Goal: Information Seeking & Learning: Learn about a topic

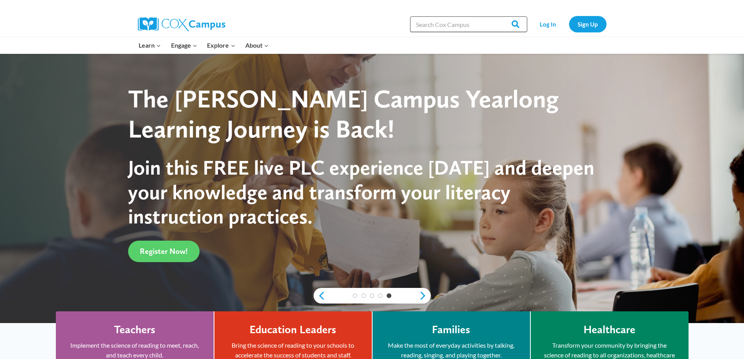
click at [440, 24] on input "Search in [URL][DOMAIN_NAME]" at bounding box center [468, 24] width 117 height 16
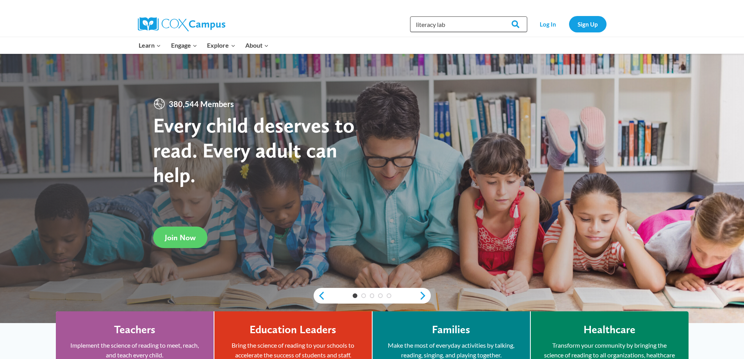
type input "literacy lab"
click at [497, 16] on input "Search" at bounding box center [512, 24] width 30 height 16
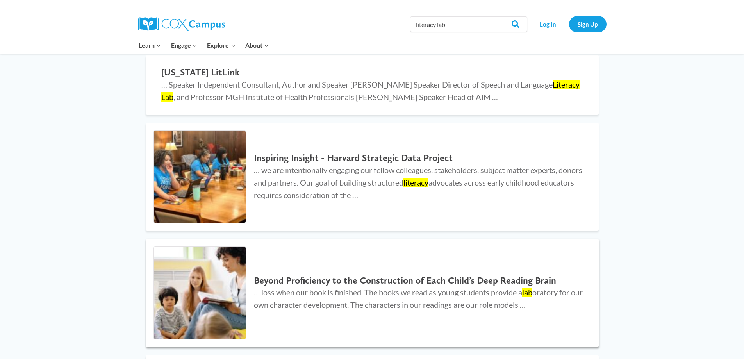
scroll to position [78, 0]
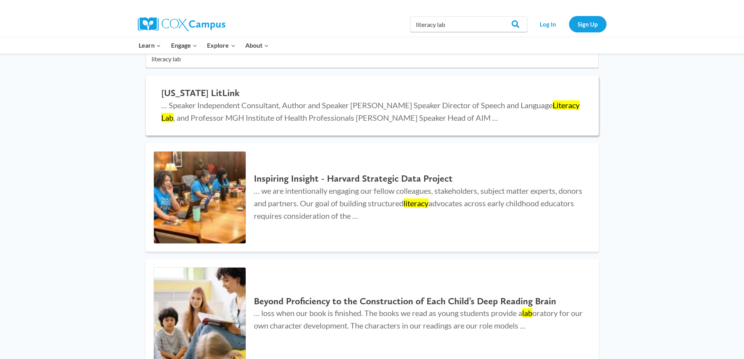
click at [552, 110] on mark "Literacy" at bounding box center [565, 104] width 27 height 9
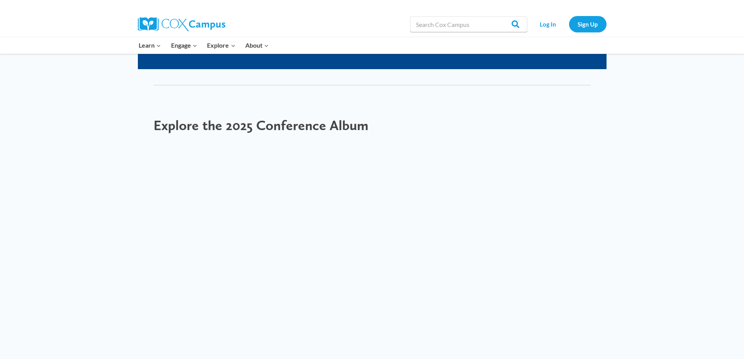
scroll to position [937, 0]
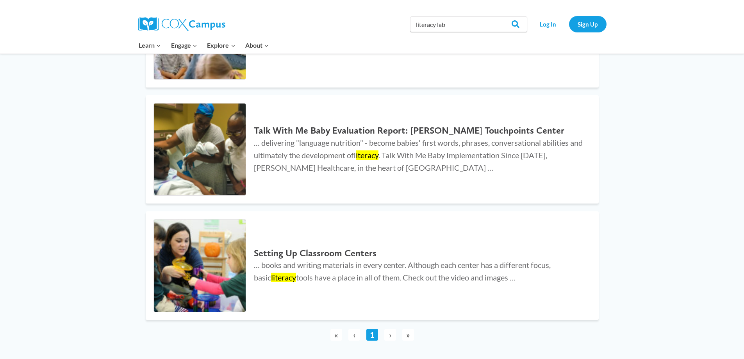
scroll to position [390, 0]
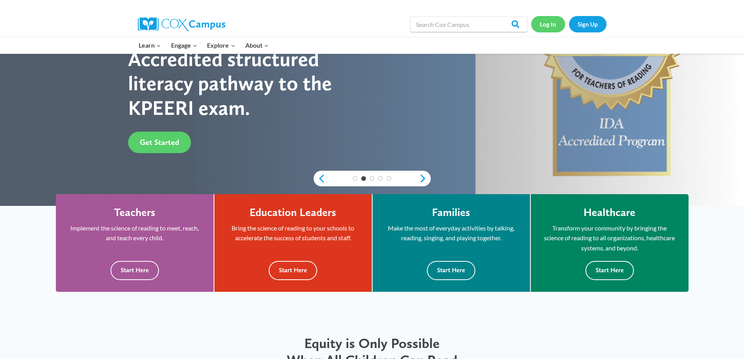
click at [552, 27] on link "Log In" at bounding box center [548, 24] width 34 height 16
